Goal: Communication & Community: Ask a question

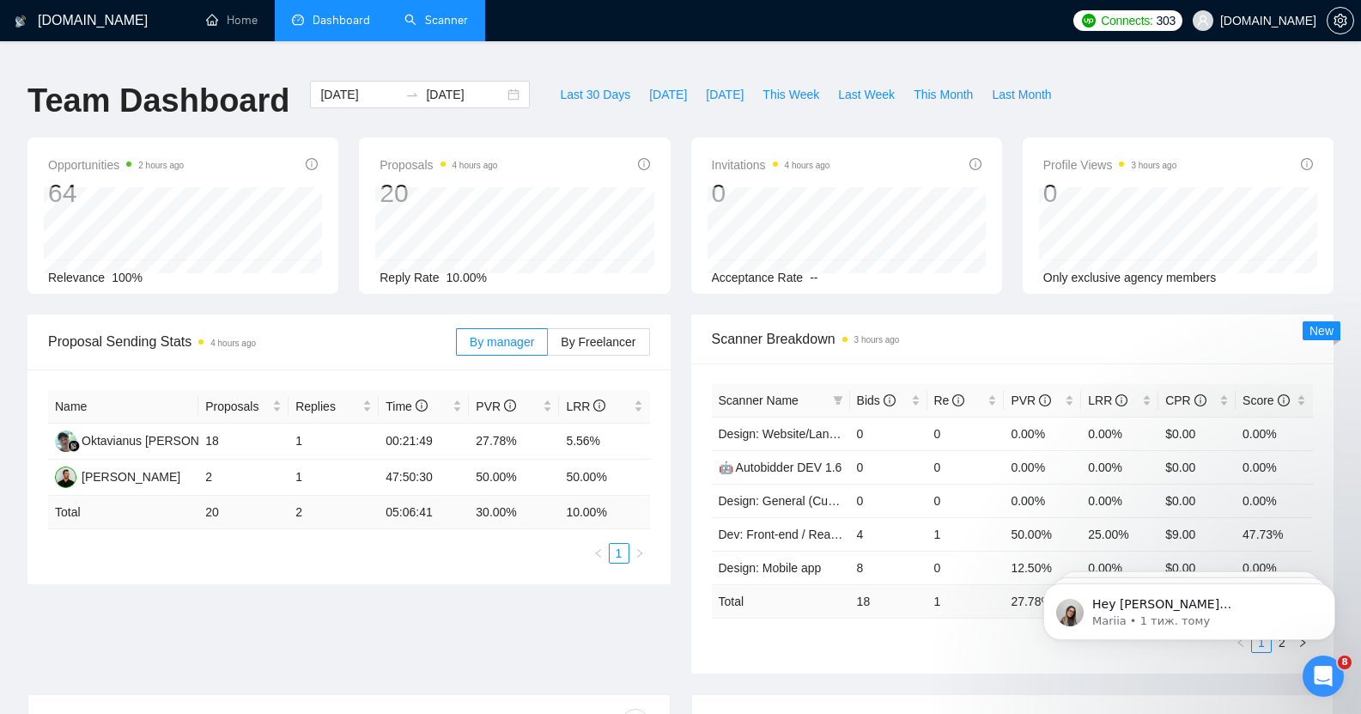
click at [441, 17] on link "Scanner" at bounding box center [437, 20] width 64 height 15
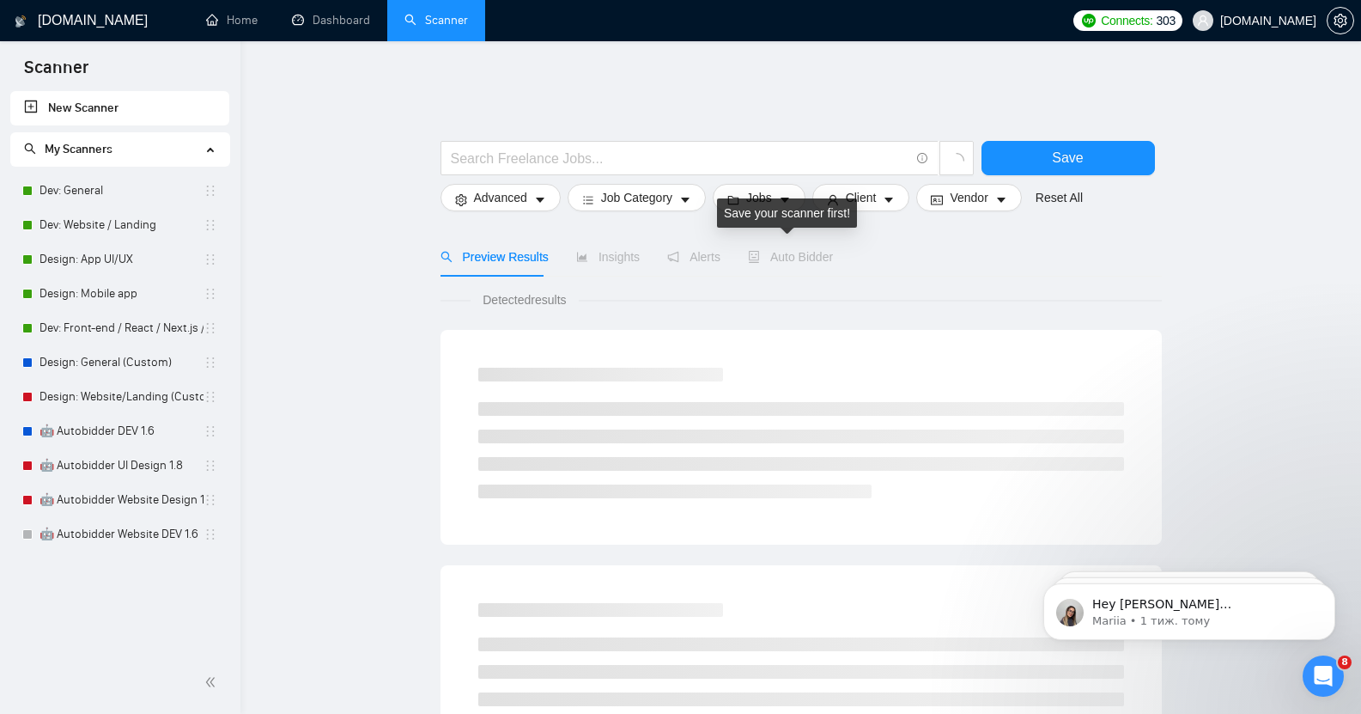
click at [792, 250] on span "Auto Bidder" at bounding box center [790, 257] width 85 height 14
click at [82, 190] on link "Dev: General" at bounding box center [122, 191] width 164 height 34
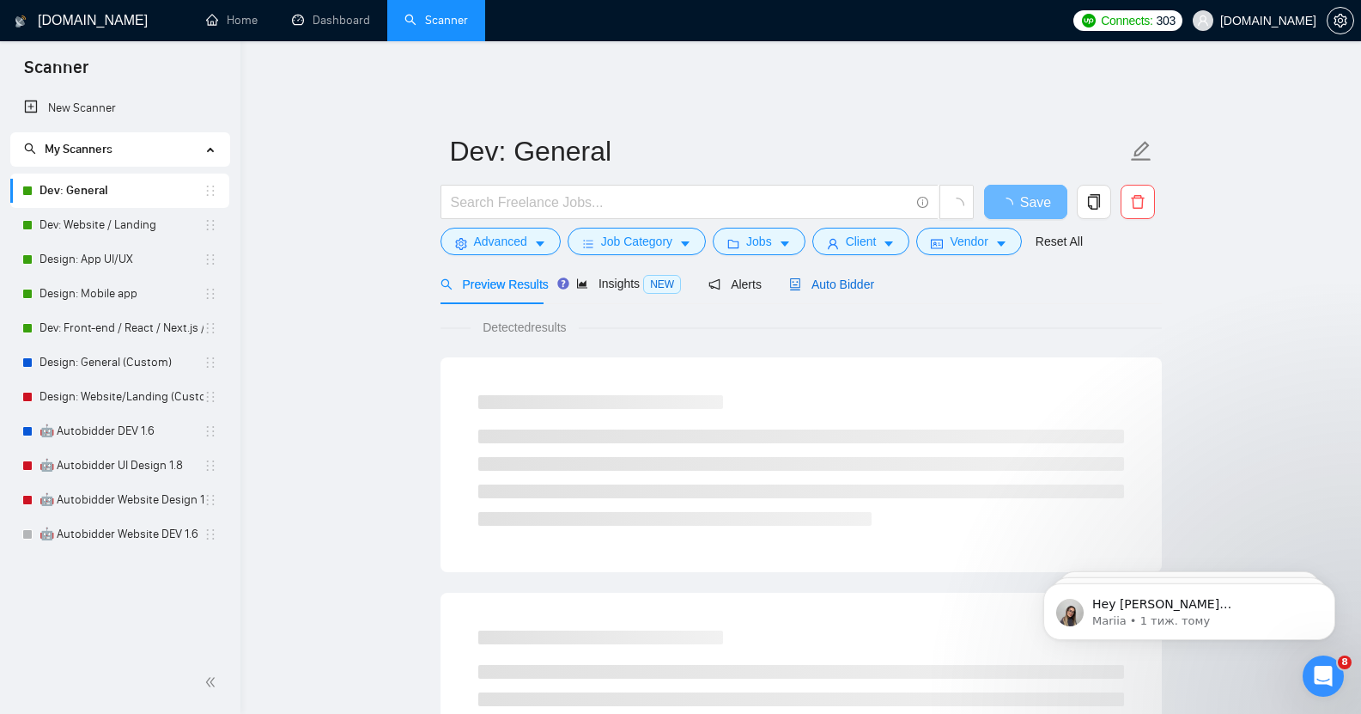
click at [837, 277] on span "Auto Bidder" at bounding box center [831, 284] width 85 height 14
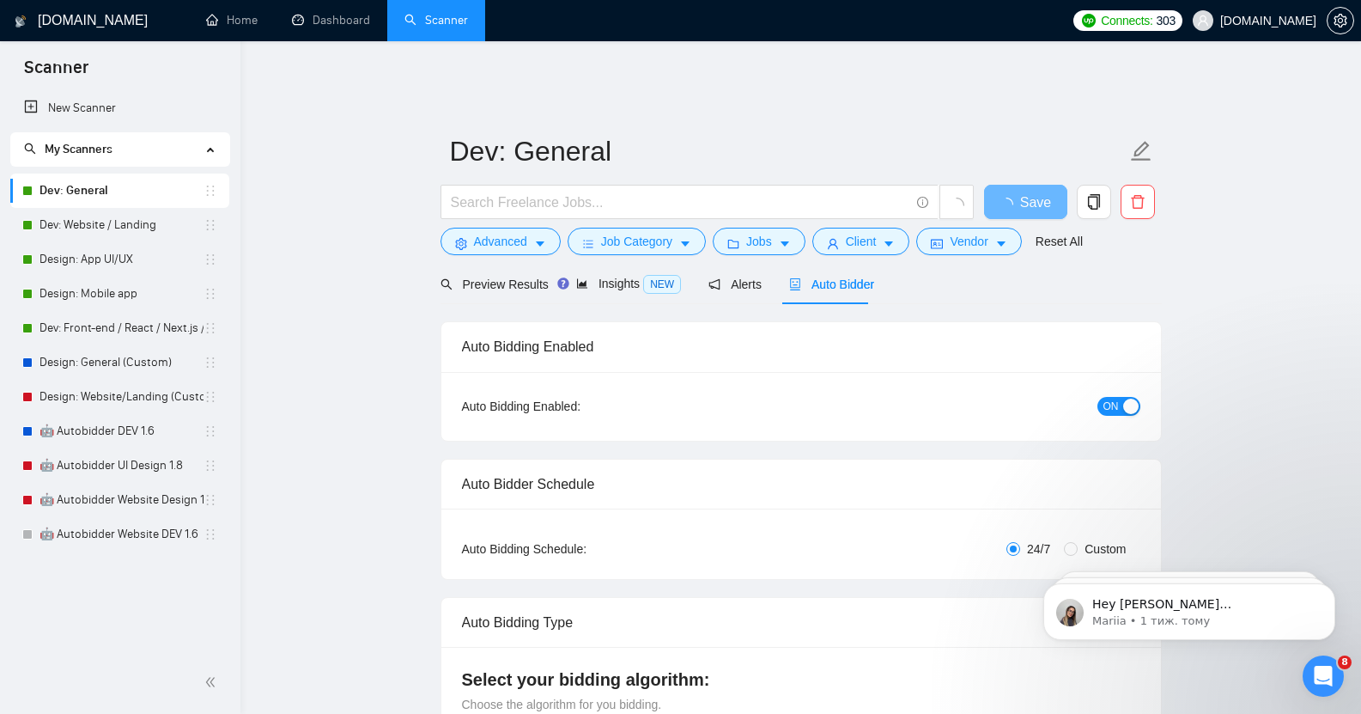
checkbox input "true"
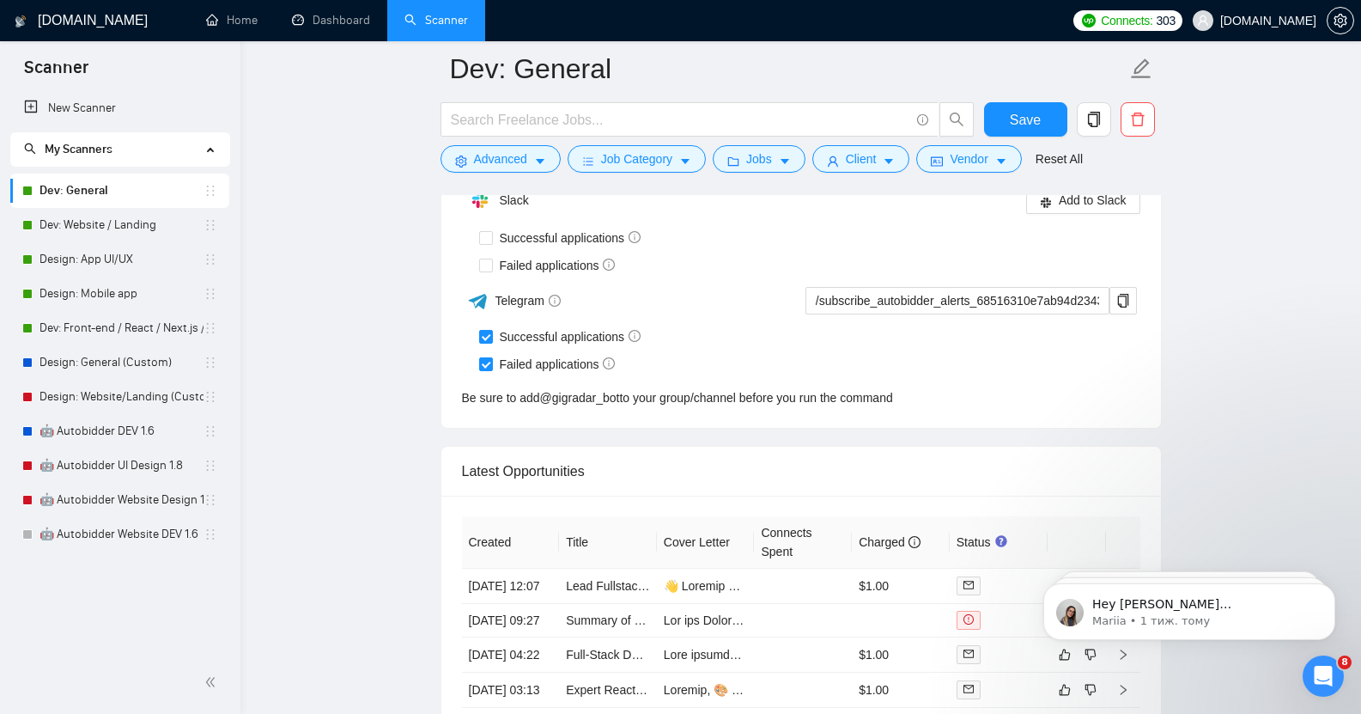
scroll to position [4150, 0]
click at [1340, 22] on icon "setting" at bounding box center [1341, 21] width 14 height 14
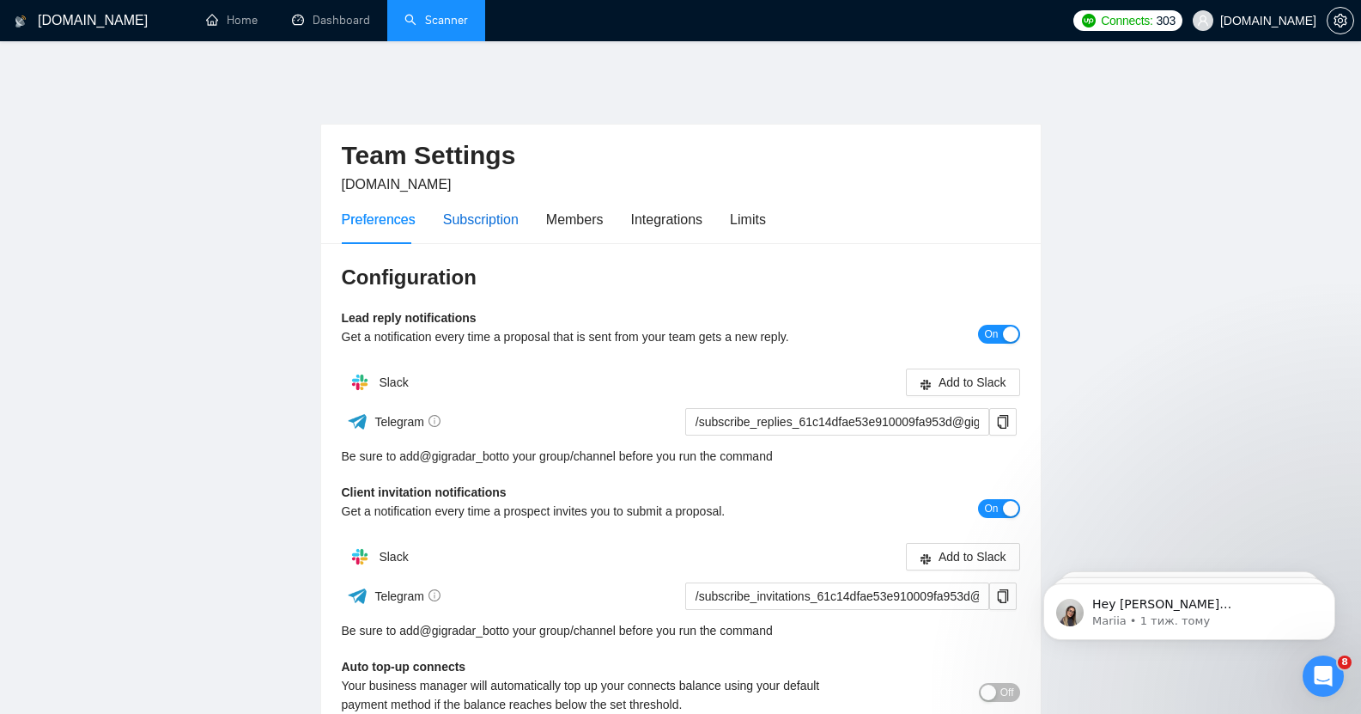
click at [478, 209] on div "Subscription" at bounding box center [481, 219] width 76 height 21
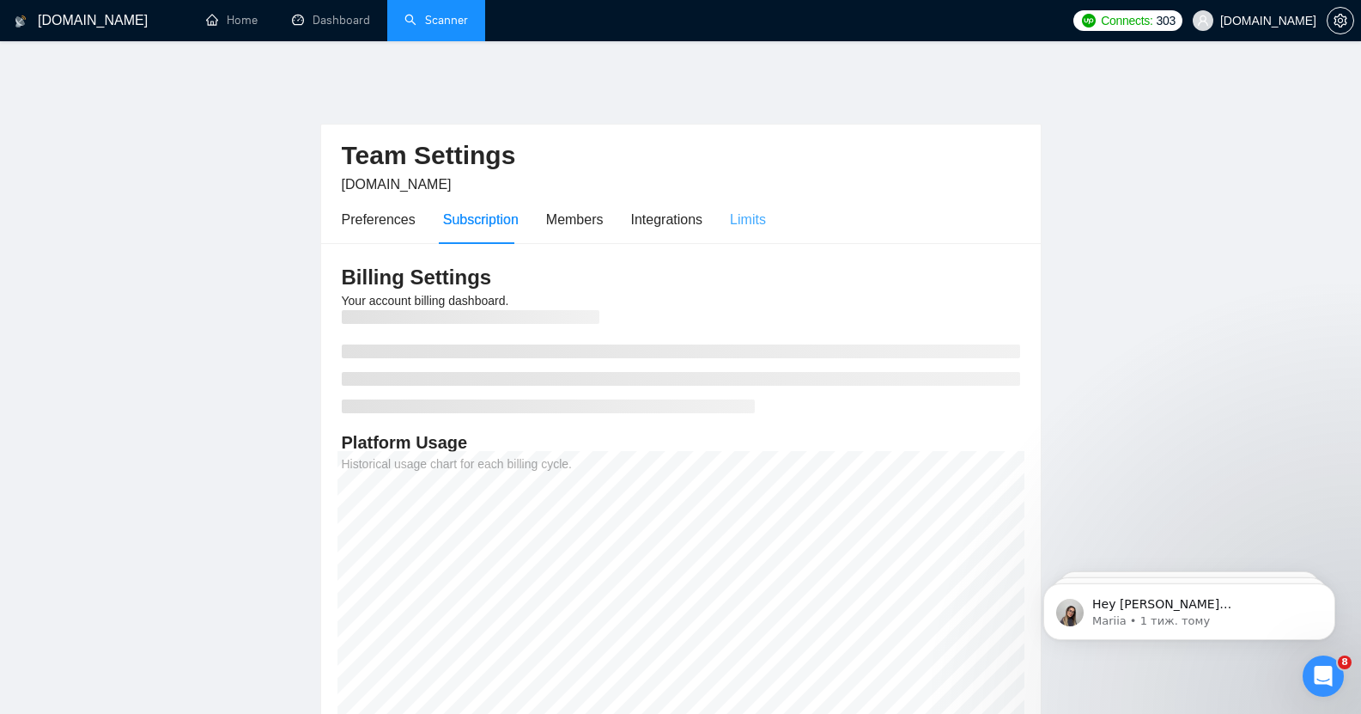
click at [746, 219] on div "Limits" at bounding box center [748, 219] width 36 height 49
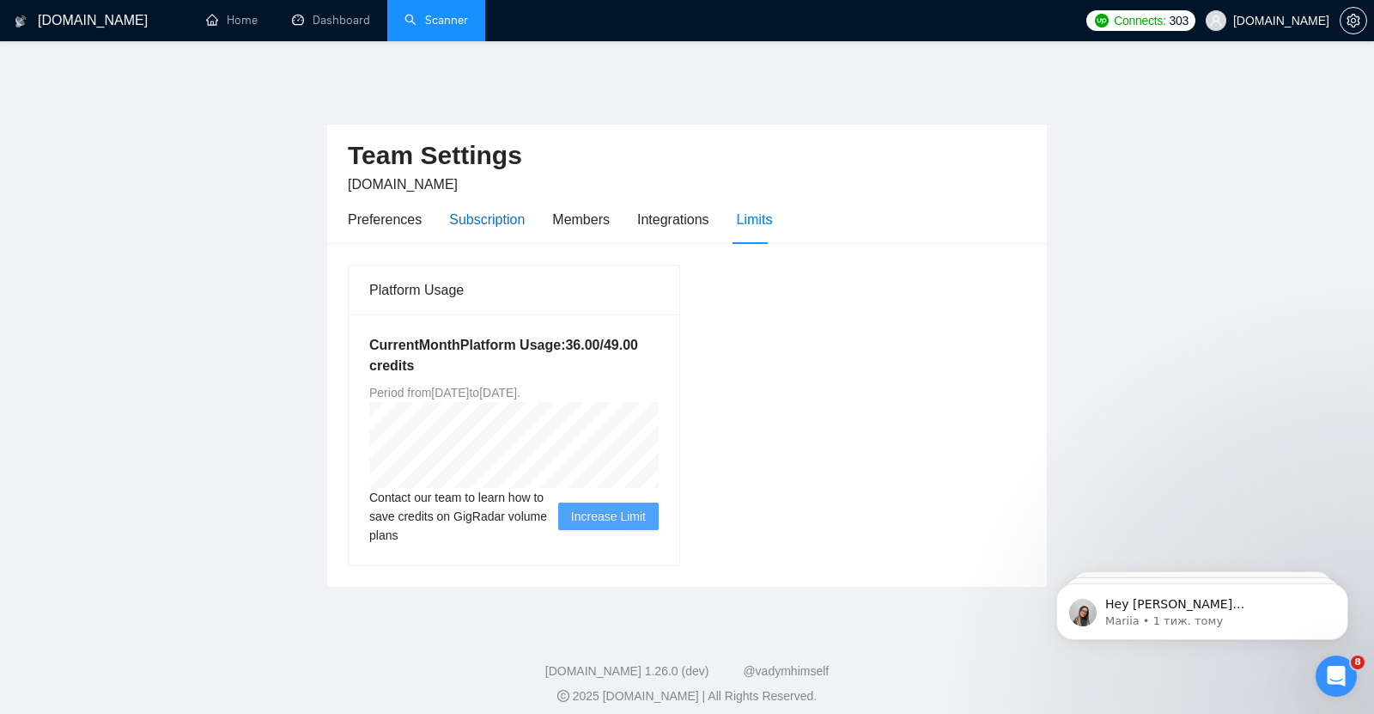
click at [484, 216] on div "Subscription" at bounding box center [487, 219] width 76 height 21
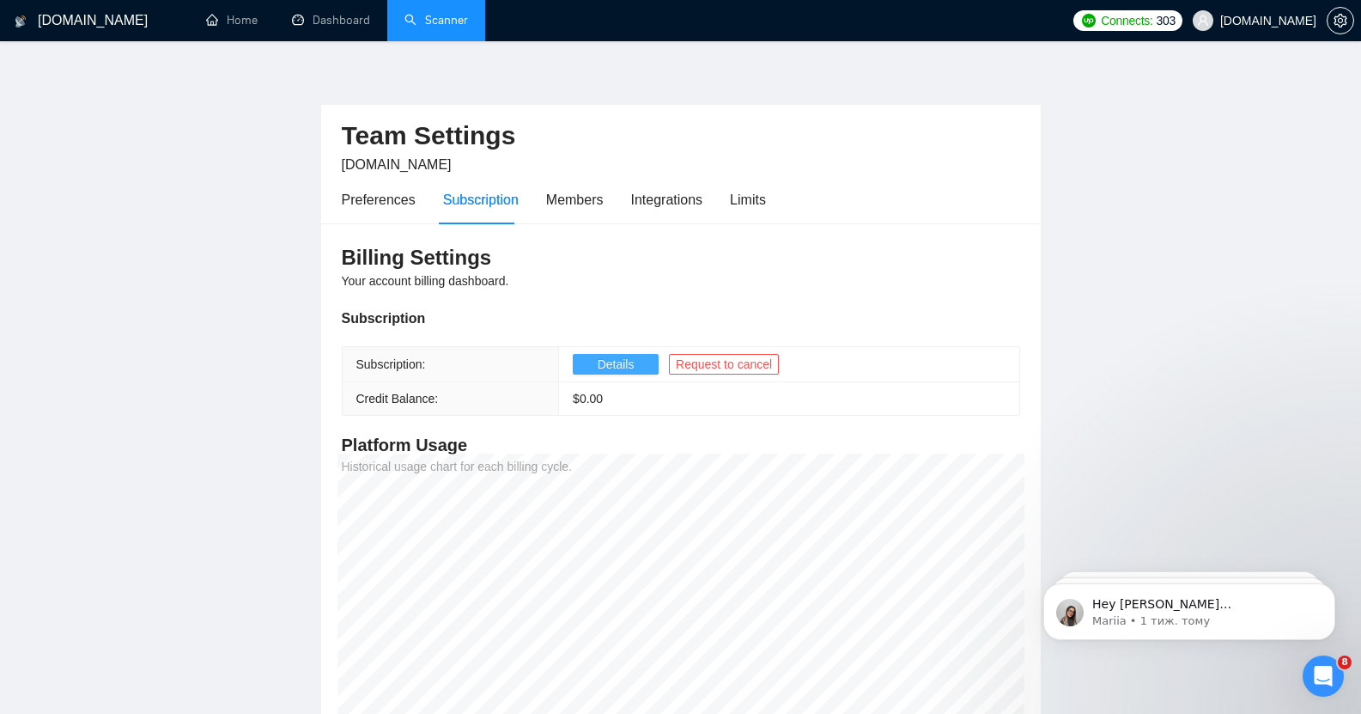
scroll to position [17, 0]
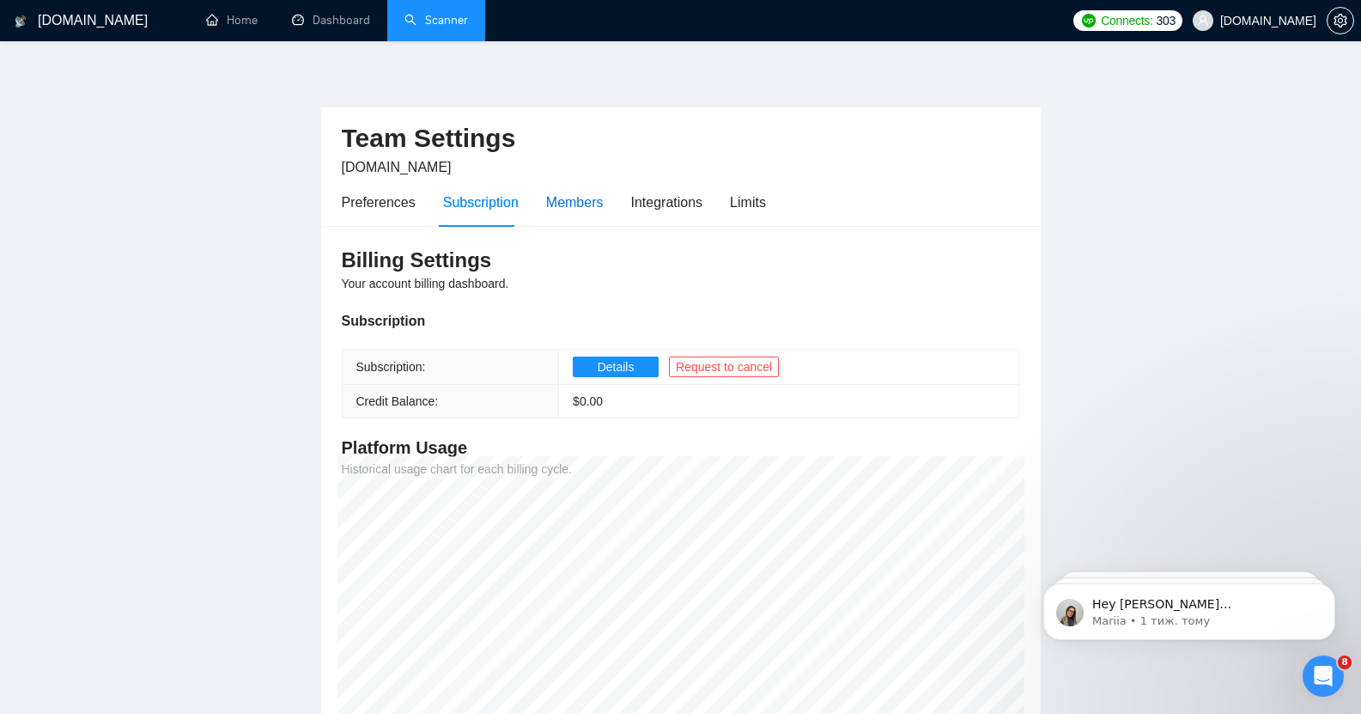
click at [558, 192] on div "Members" at bounding box center [575, 202] width 58 height 21
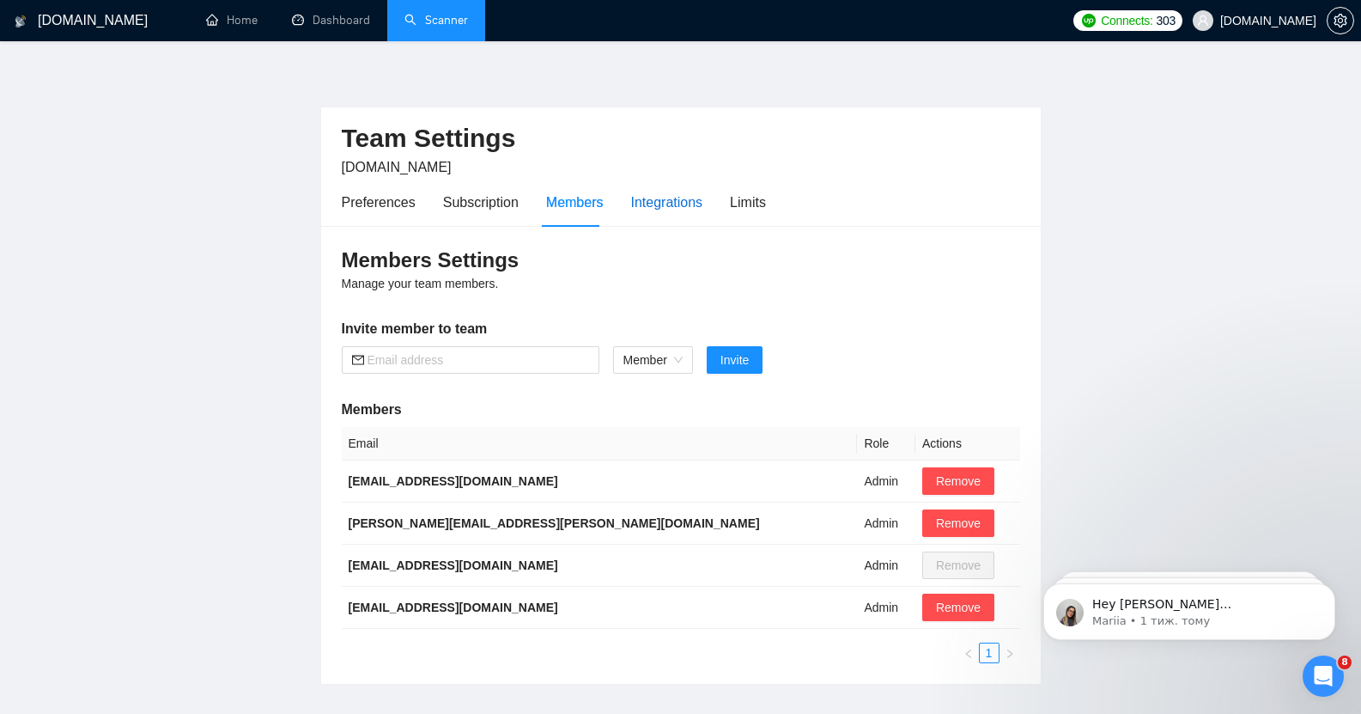
click at [661, 192] on div "Integrations" at bounding box center [667, 202] width 72 height 21
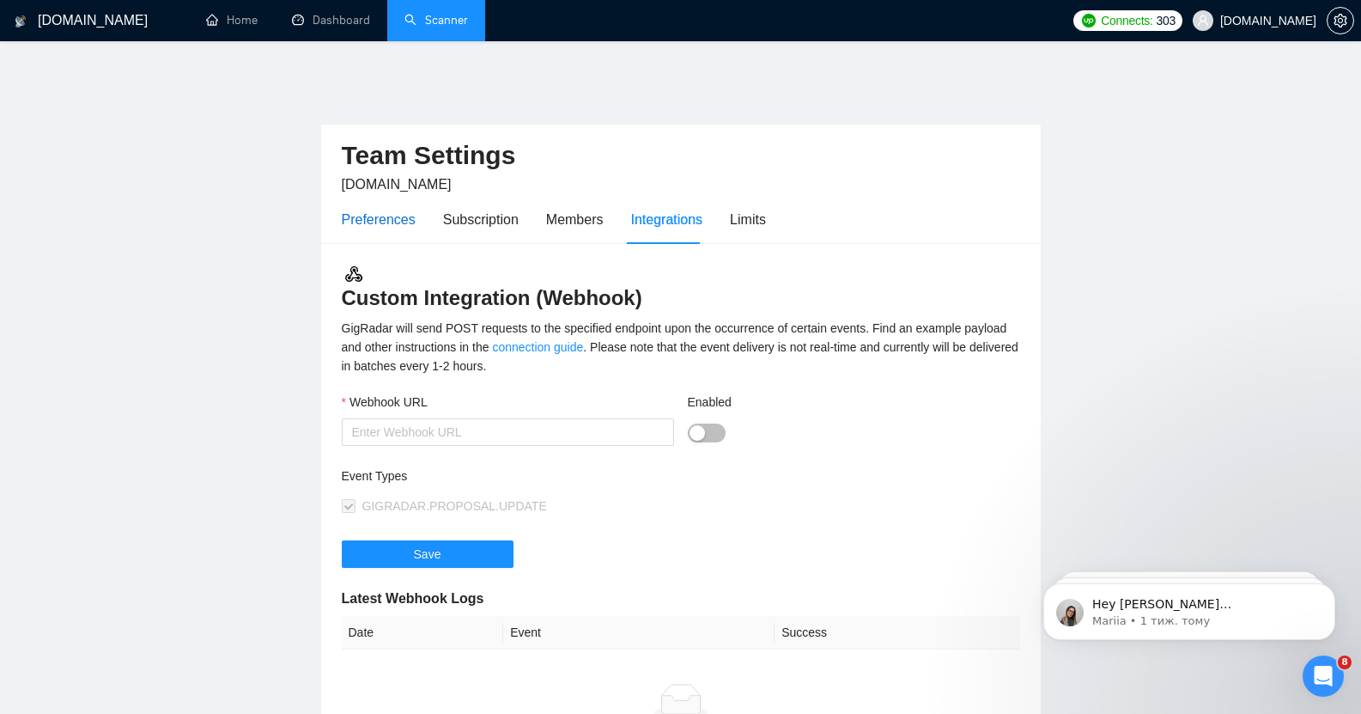
click at [366, 209] on div "Preferences" at bounding box center [379, 219] width 74 height 21
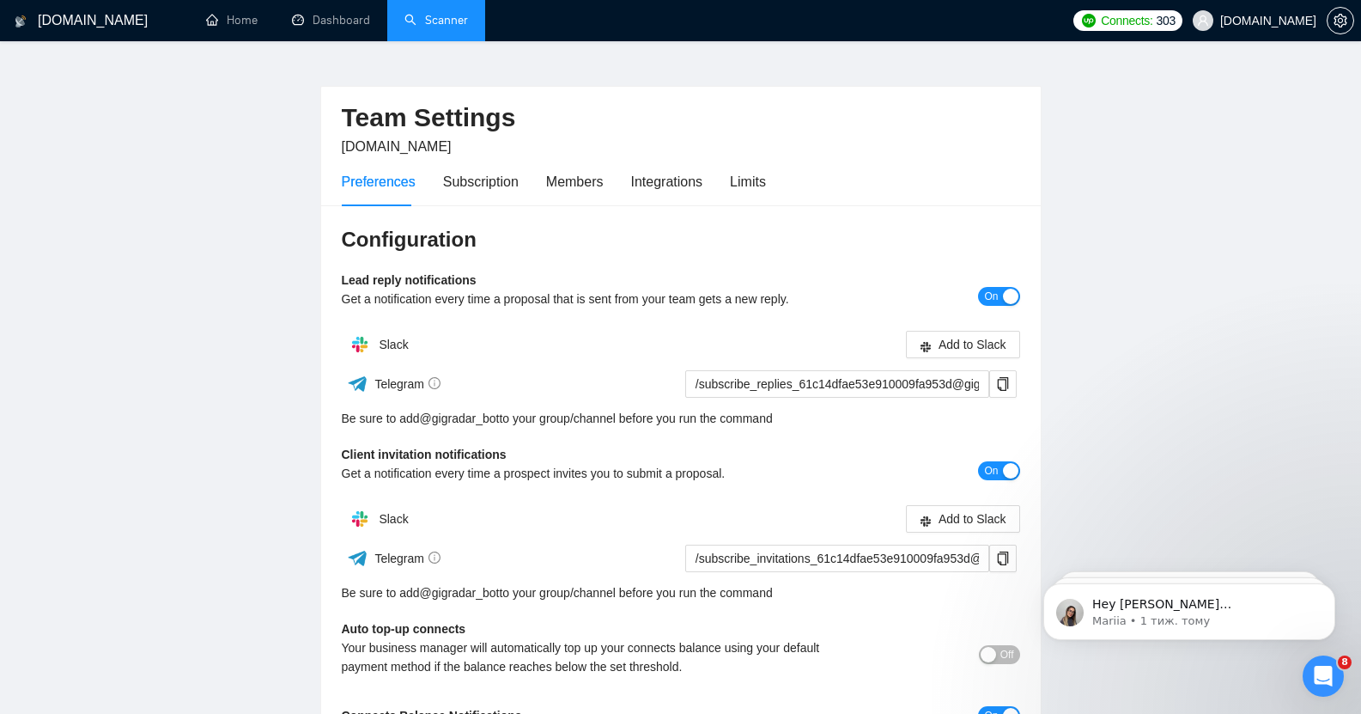
scroll to position [19, 0]
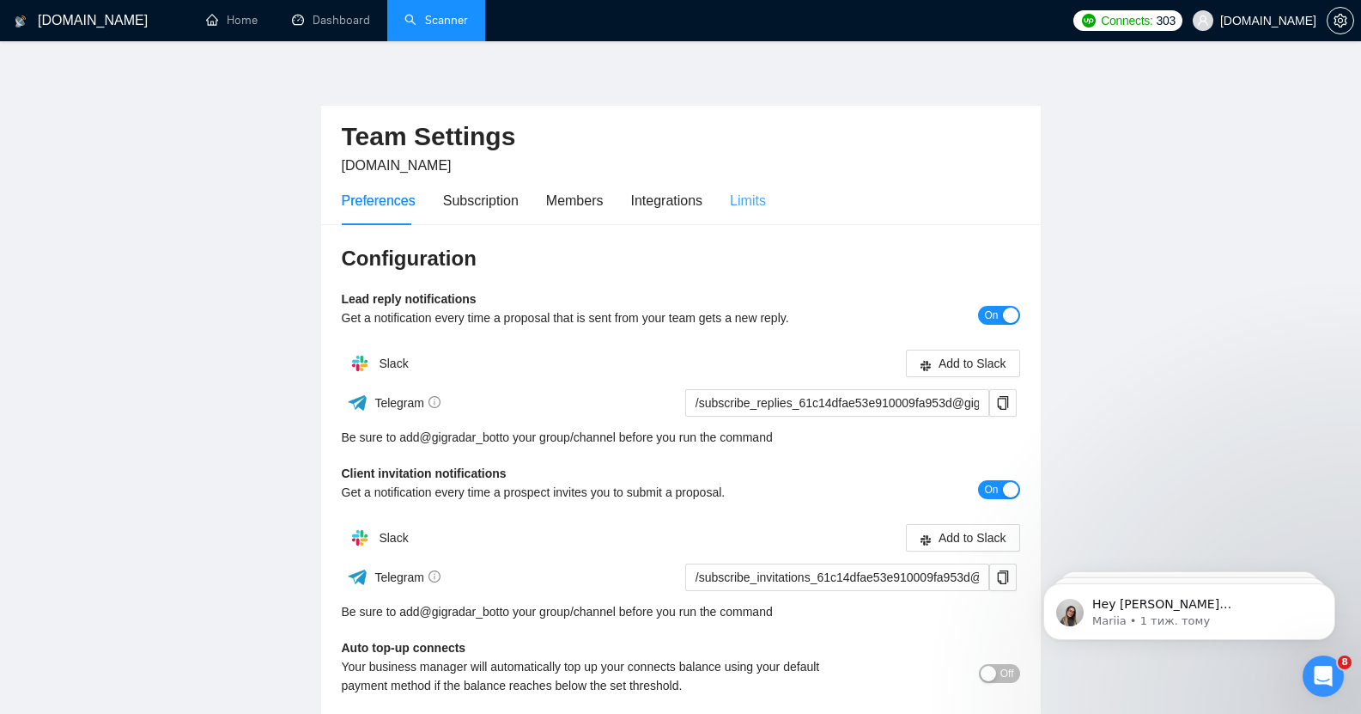
click at [744, 202] on div "Limits" at bounding box center [748, 200] width 36 height 49
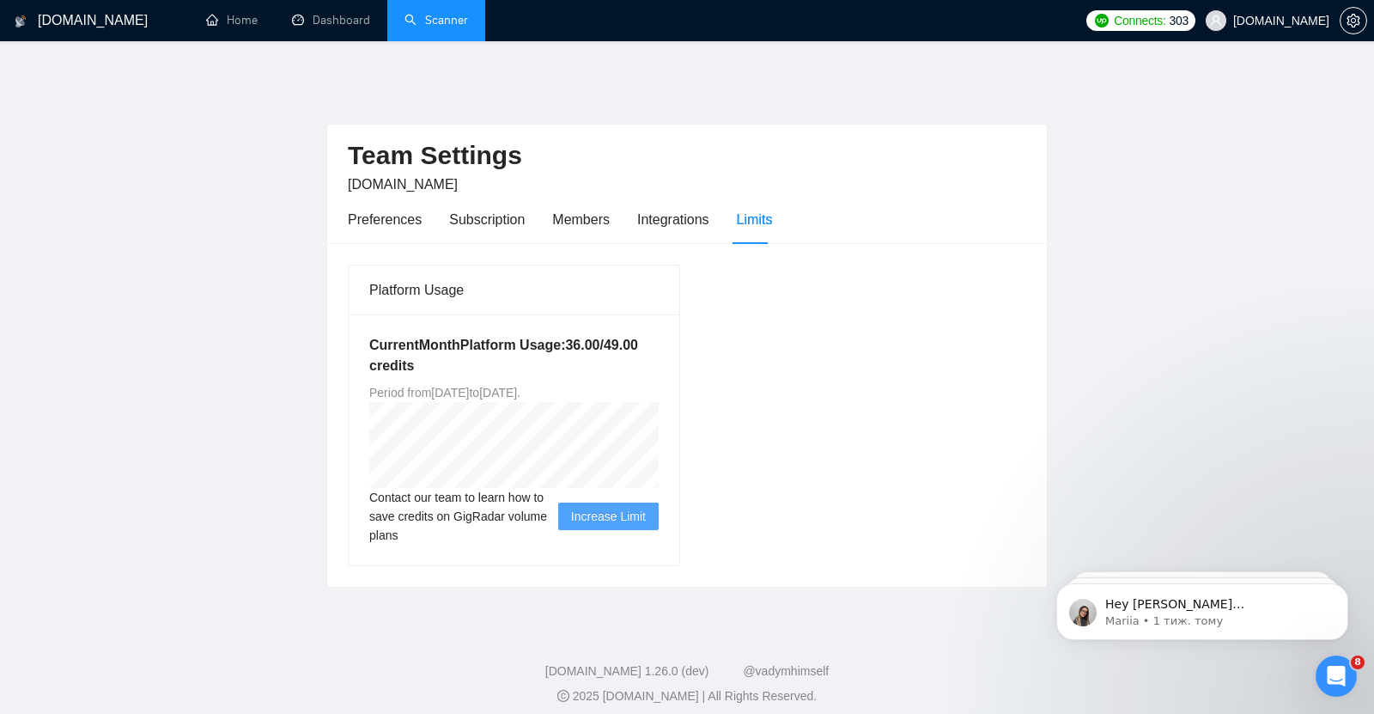
click at [524, 268] on div "Platform Usage" at bounding box center [513, 289] width 289 height 49
click at [493, 211] on div "Subscription" at bounding box center [487, 219] width 76 height 21
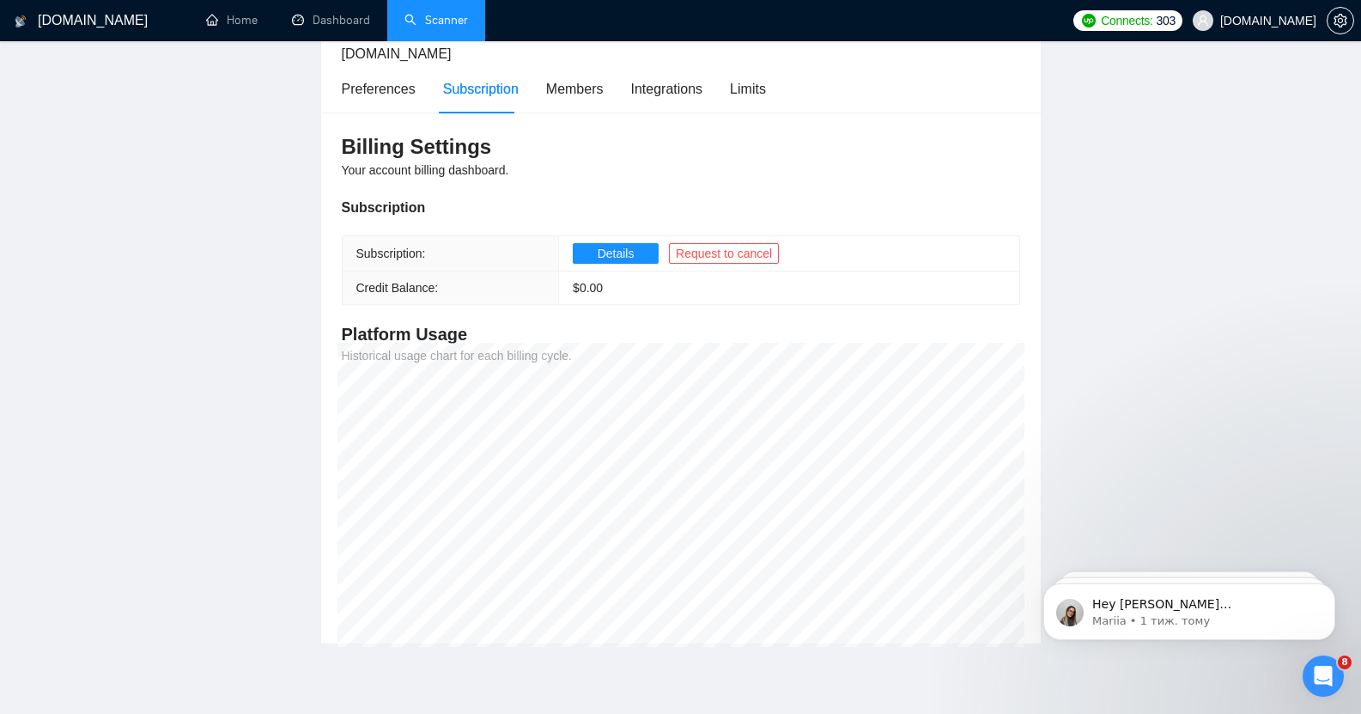
scroll to position [143, 0]
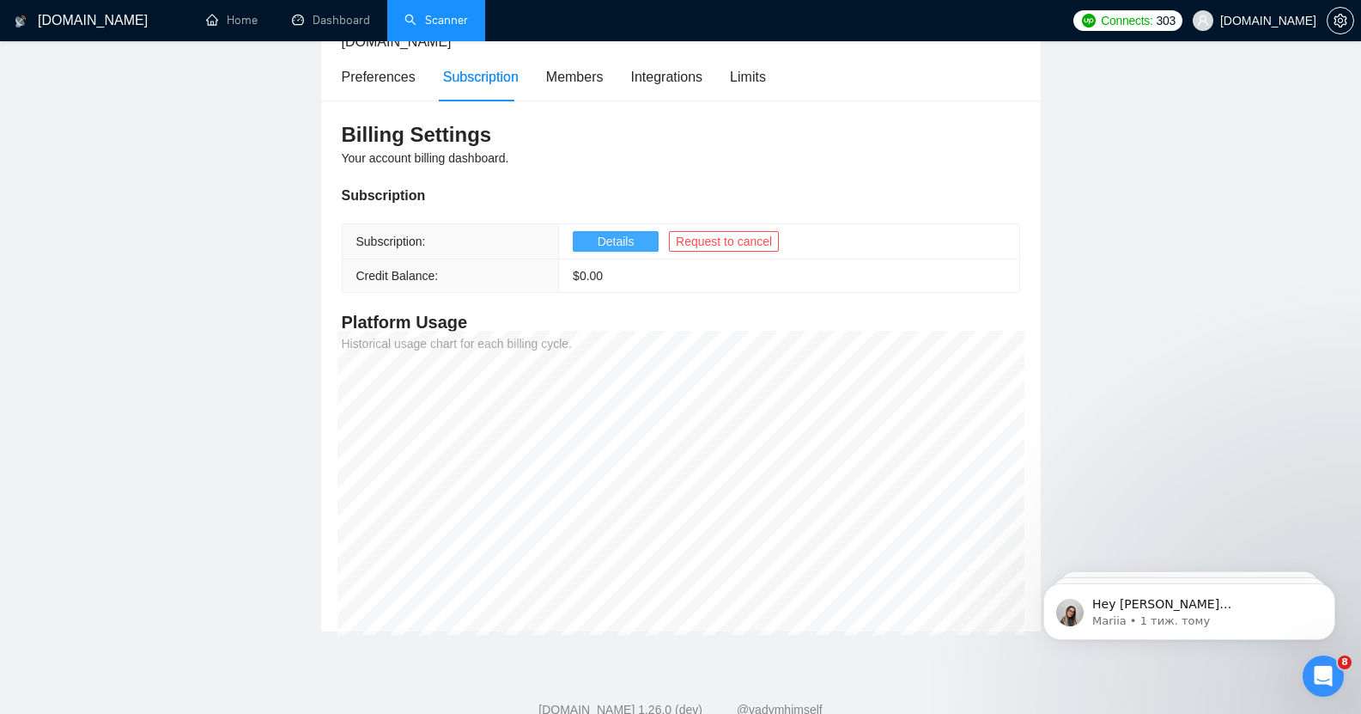
click at [605, 232] on span "Details" at bounding box center [616, 241] width 37 height 19
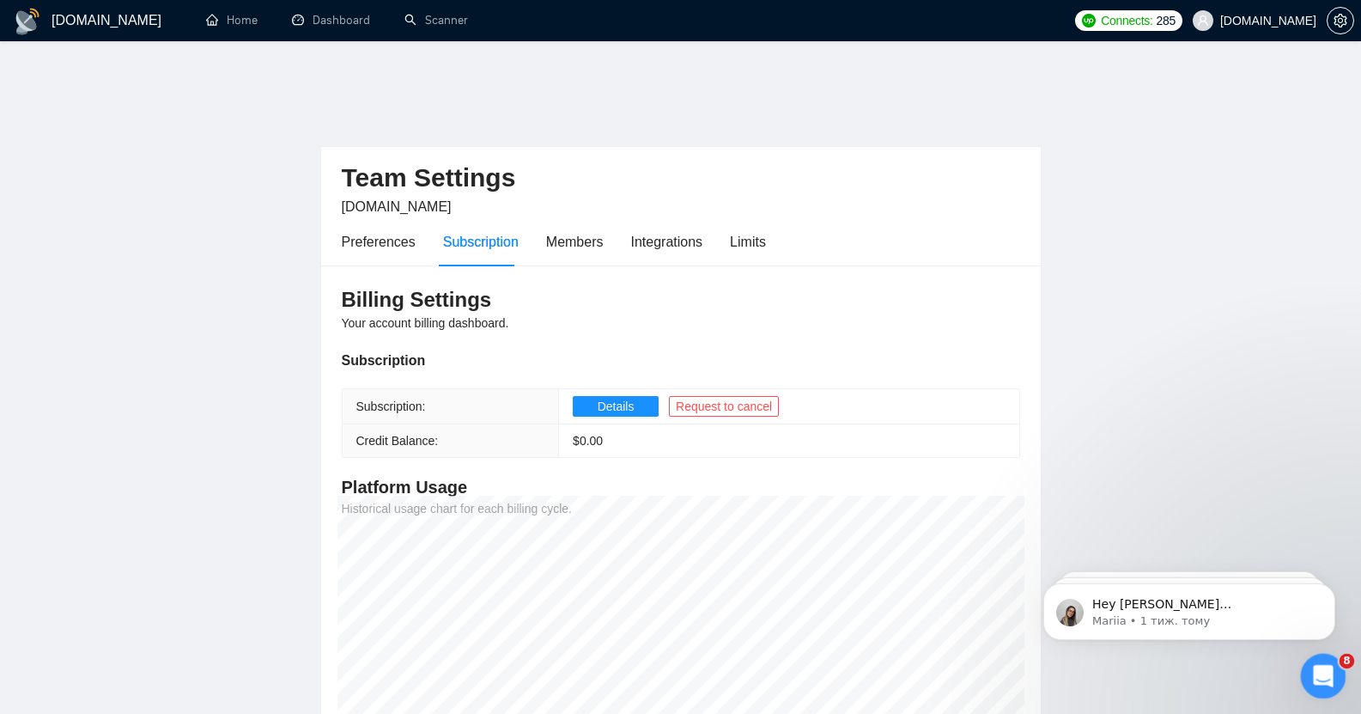
click at [1321, 678] on icon "Відкрити програму для спілкування Intercom" at bounding box center [1321, 674] width 28 height 28
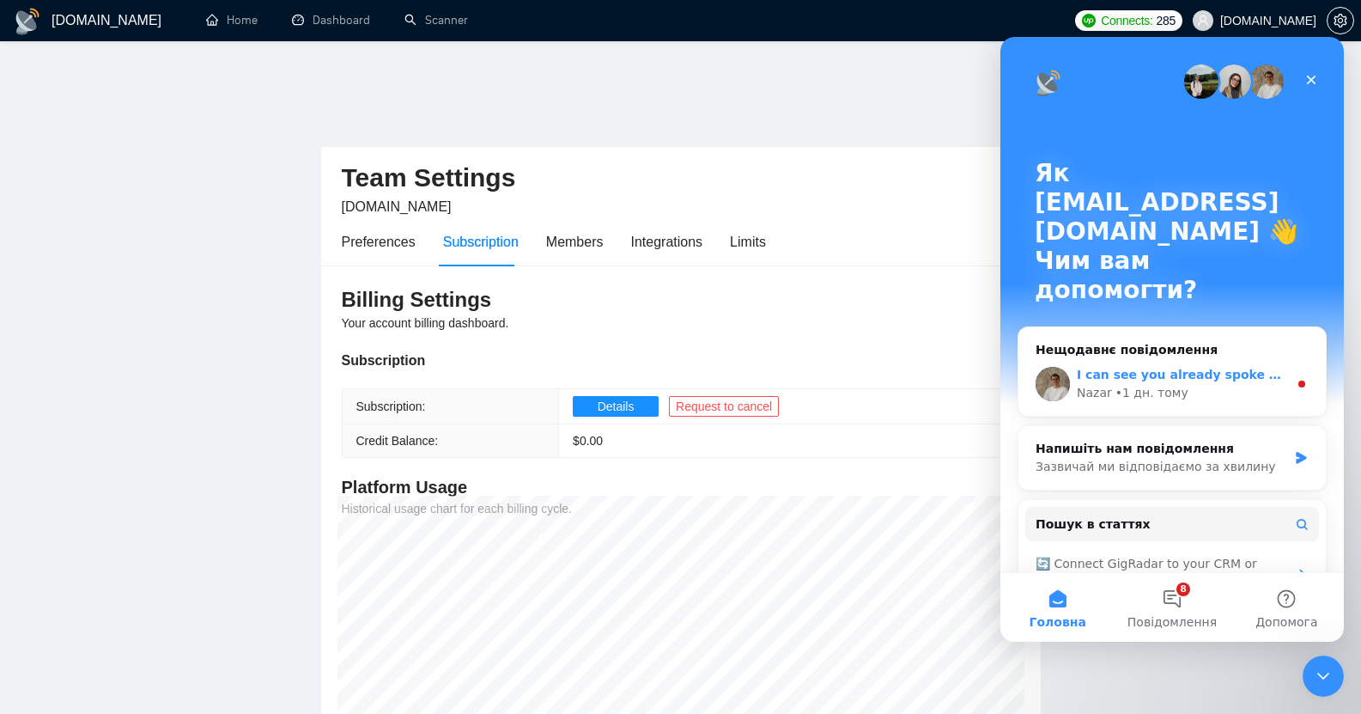
click at [1220, 384] on div "Nazar • 1 дн. тому" at bounding box center [1182, 393] width 211 height 18
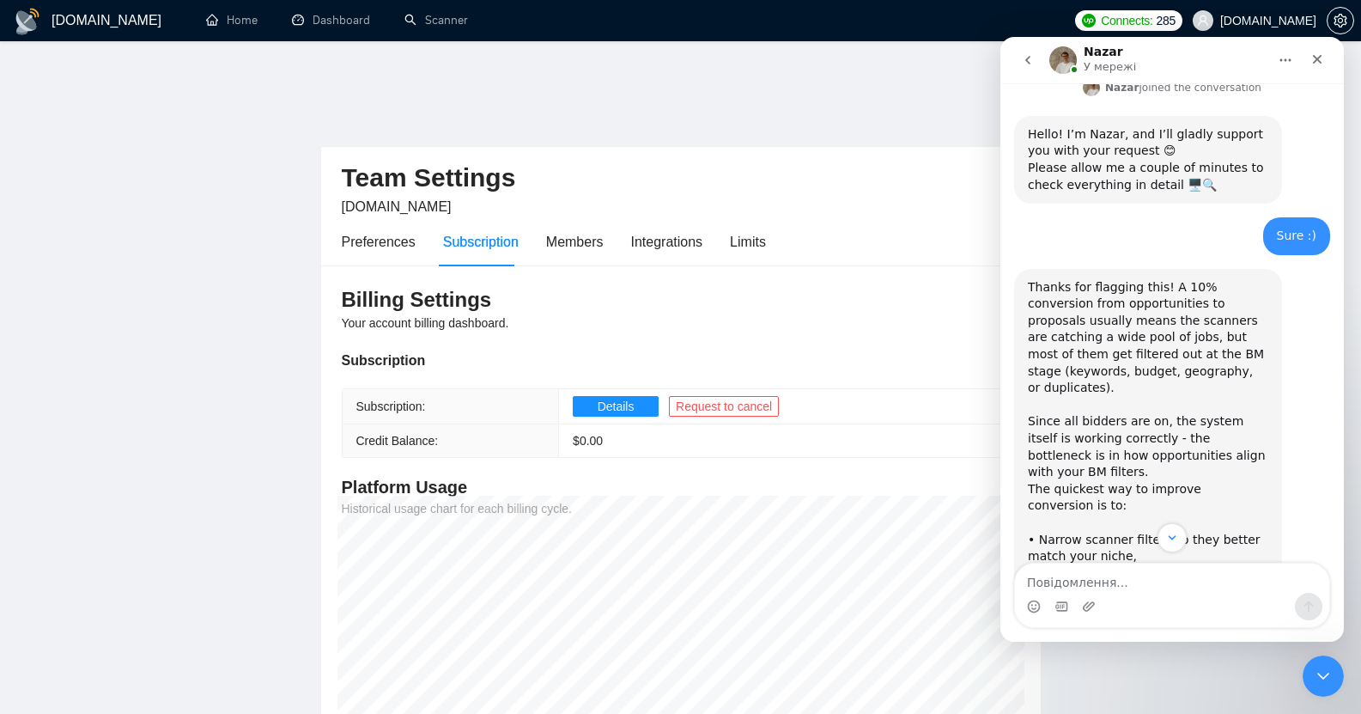
scroll to position [1700, 0]
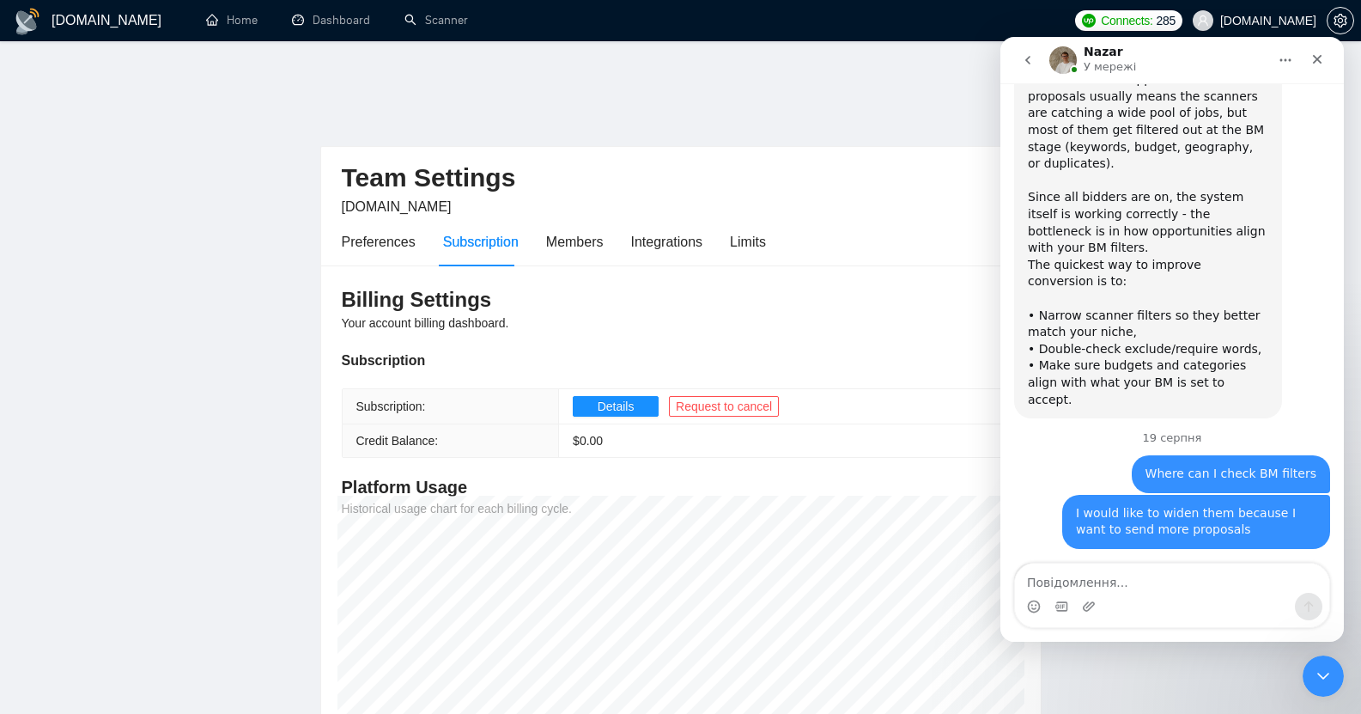
click at [1084, 585] on textarea "Повідомлення..." at bounding box center [1172, 577] width 314 height 29
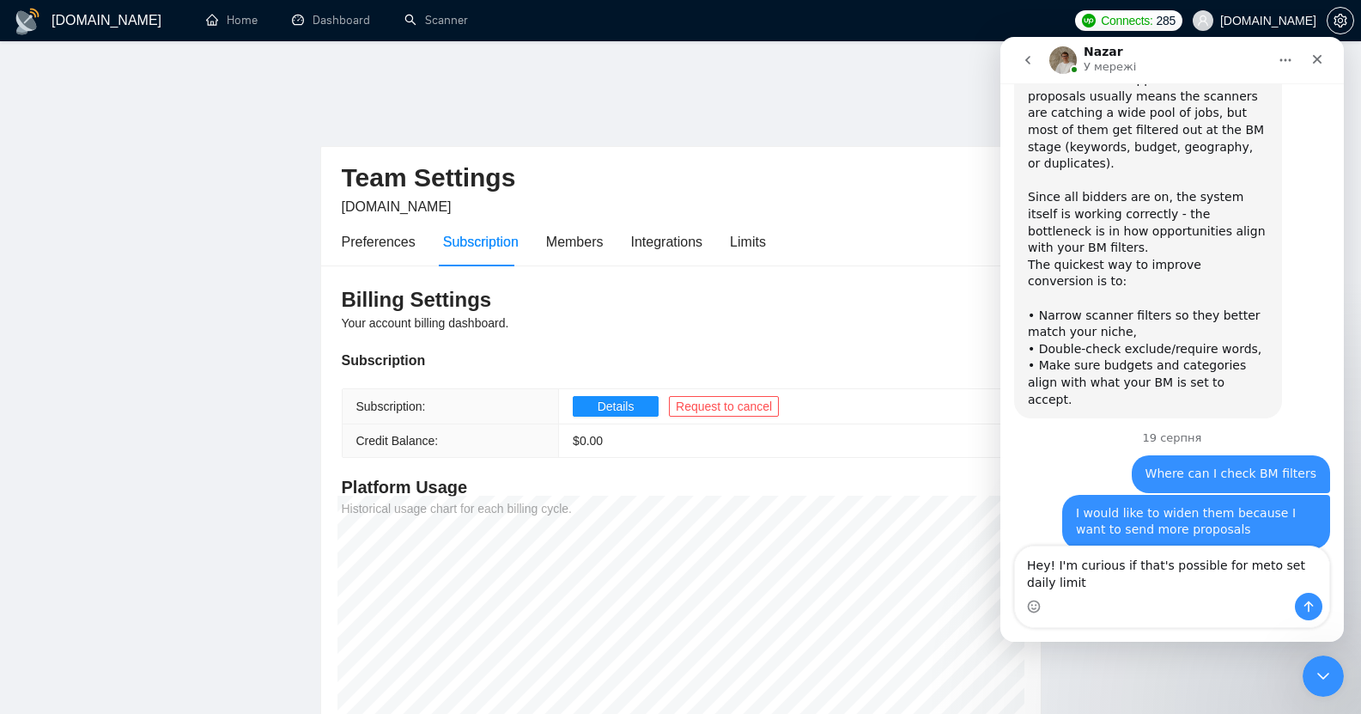
scroll to position [1717, 0]
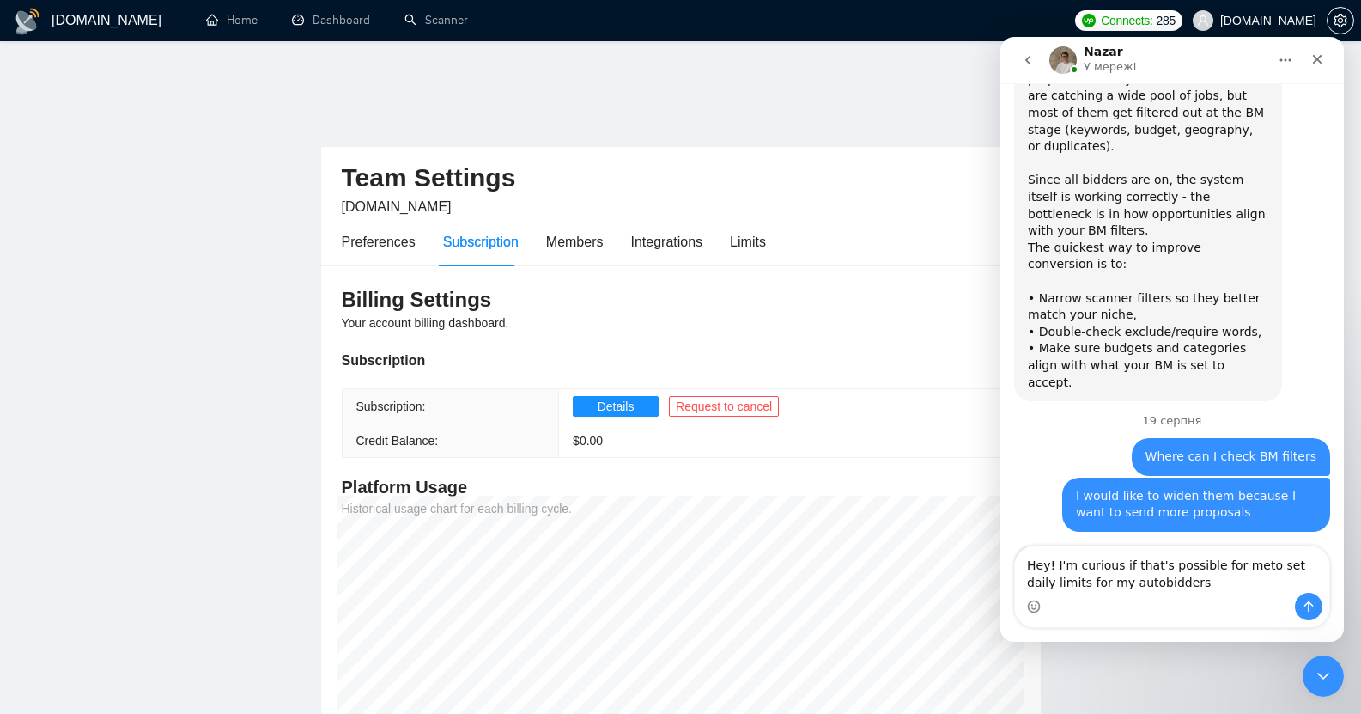
click at [1239, 563] on textarea "Hey! I'm curious if that's possible for meto set daily limits for my autobidders" at bounding box center [1172, 569] width 314 height 46
click at [1160, 587] on textarea "Hey! I'm curious if that's possible for me to set daily limits for my autobidde…" at bounding box center [1172, 569] width 314 height 46
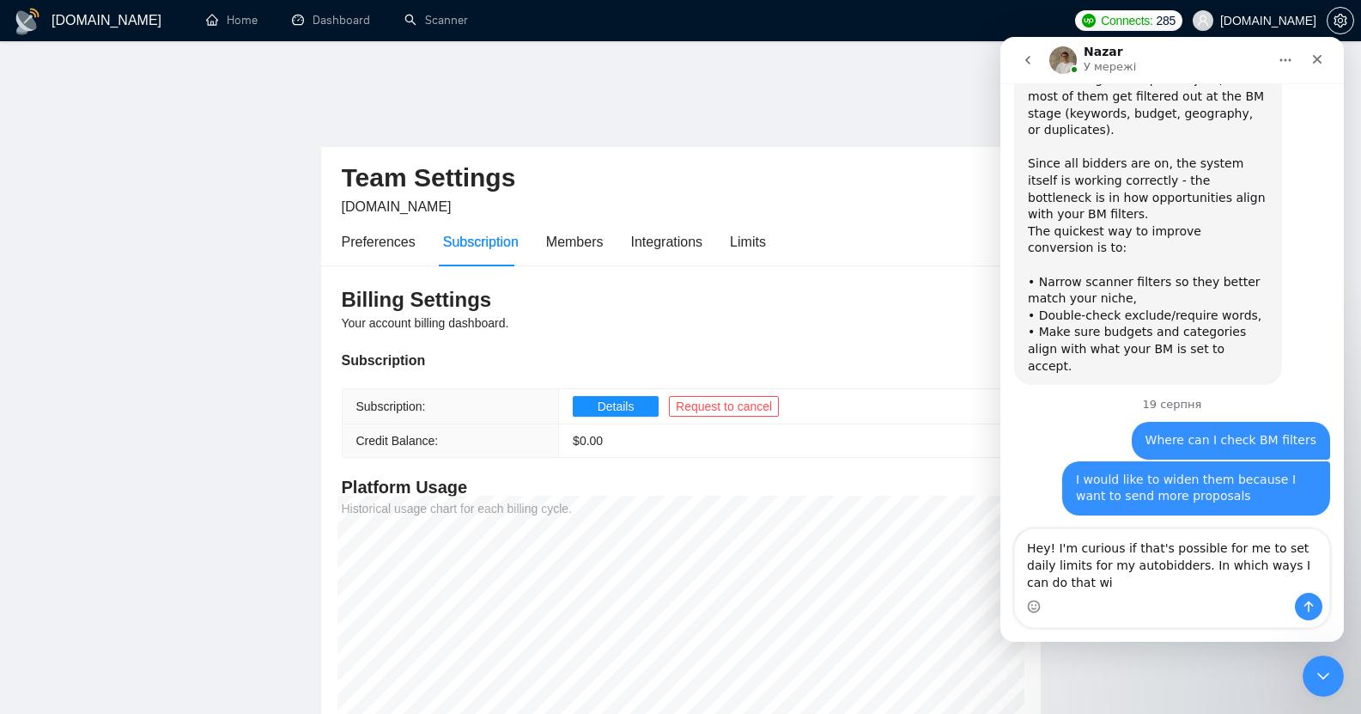
scroll to position [1734, 0]
type textarea "Hey! I'm curious if that's possible for me to set daily limits for my autobidde…"
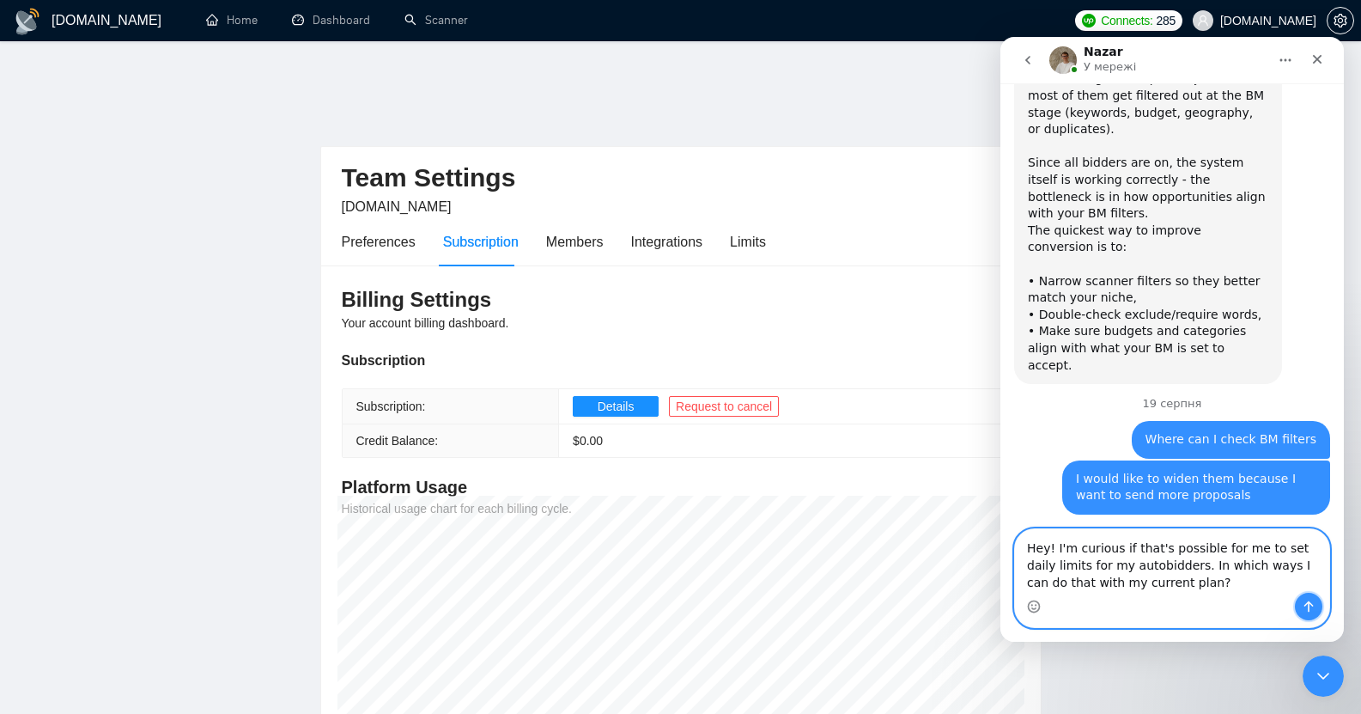
click at [1312, 611] on icon "Надіслати повідомлення…" at bounding box center [1309, 607] width 14 height 14
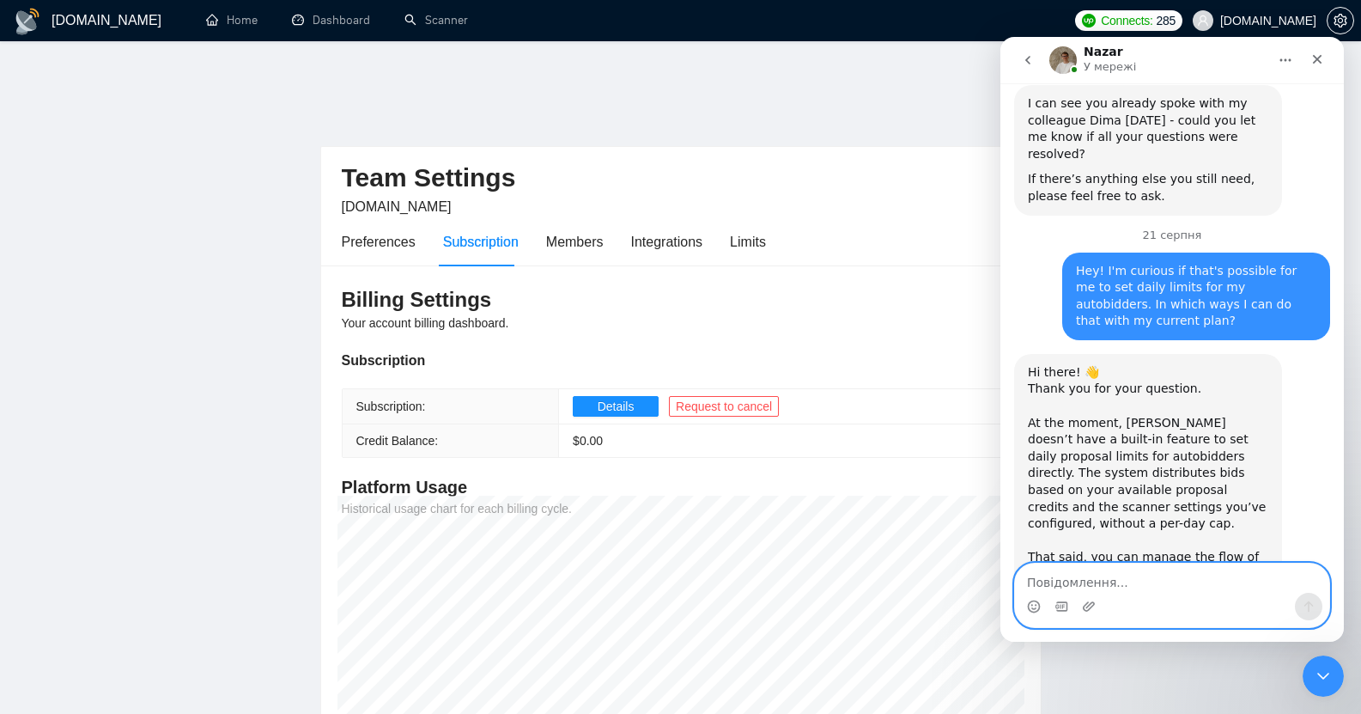
scroll to position [2195, 0]
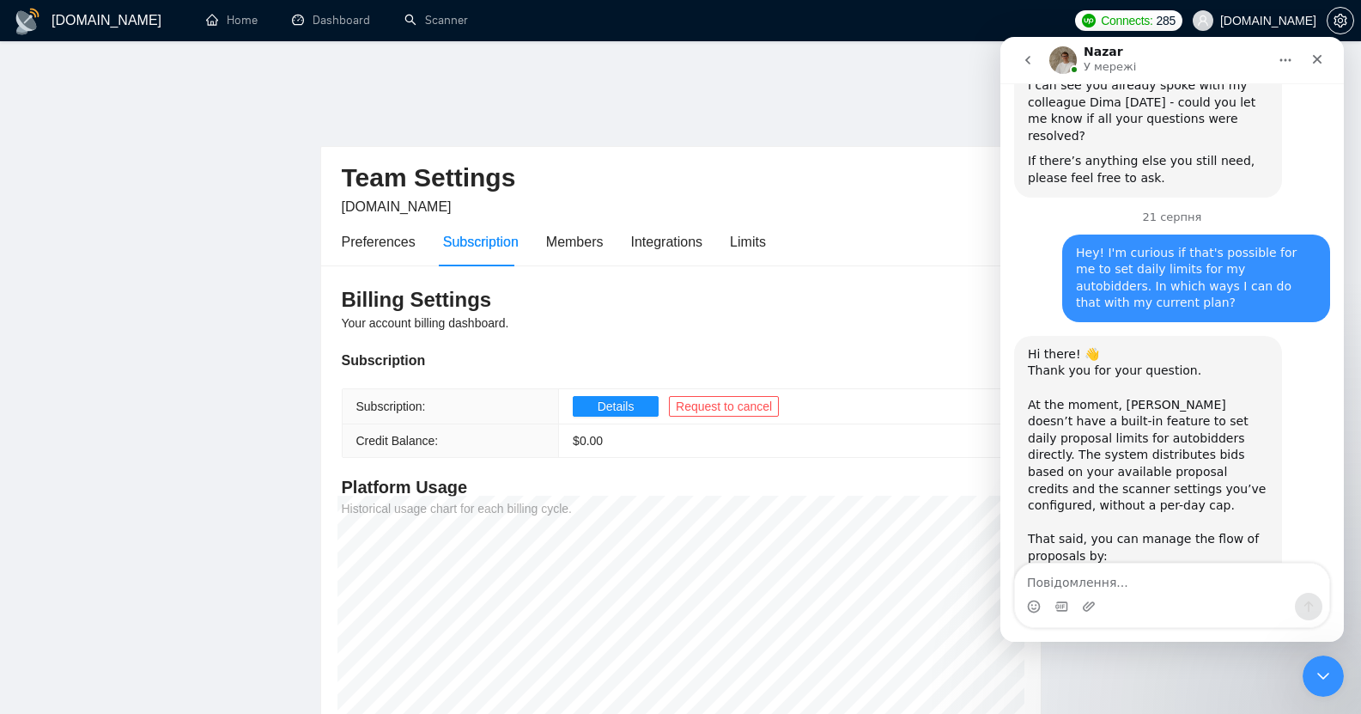
click at [923, 63] on div "[DOMAIN_NAME] Home Dashboard Scanner Connects: 285 [DOMAIN_NAME] Team Settings …" at bounding box center [680, 481] width 1361 height 895
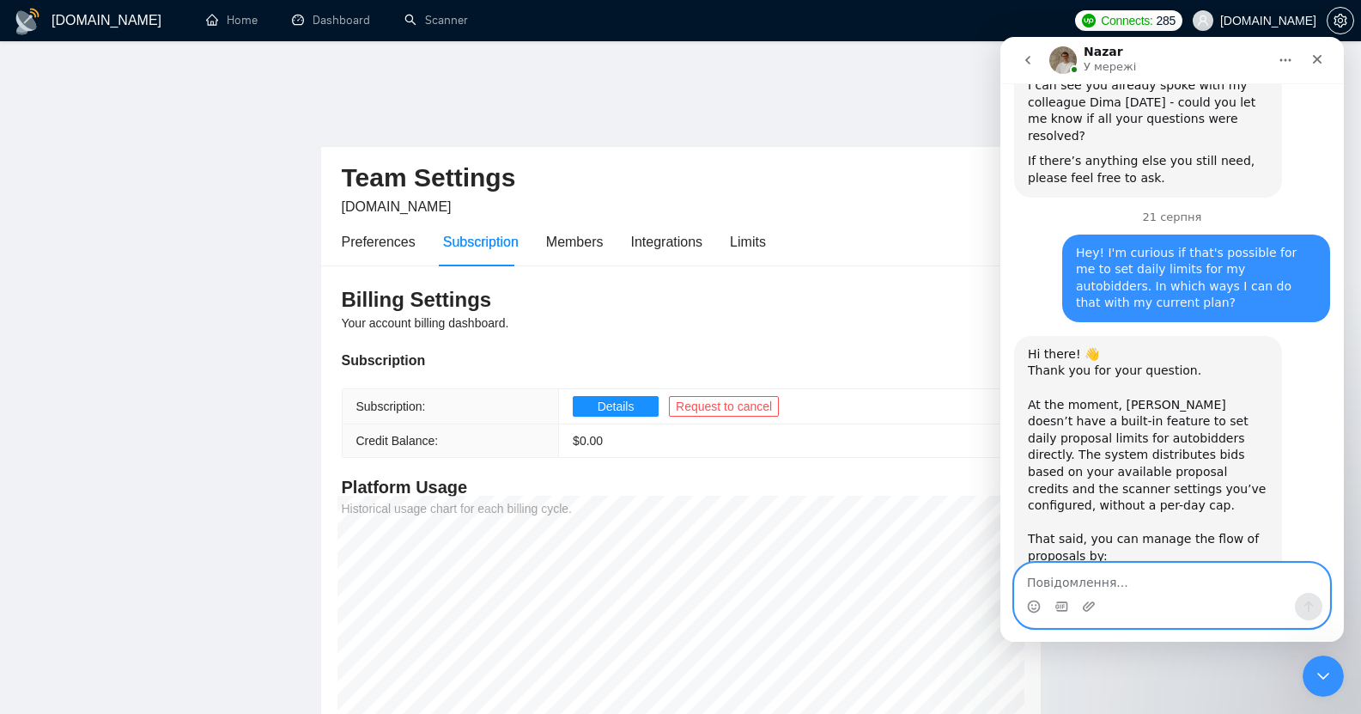
click at [1123, 580] on textarea "Повідомлення..." at bounding box center [1172, 577] width 314 height 29
type textarea "Okay, thanks for the info and your help!"
click at [1306, 602] on icon "Надіслати повідомлення…" at bounding box center [1309, 607] width 14 height 14
